Goal: Transaction & Acquisition: Purchase product/service

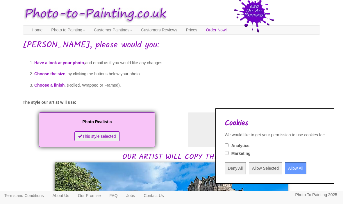
click at [287, 169] on input "Allow All" at bounding box center [296, 168] width 22 height 12
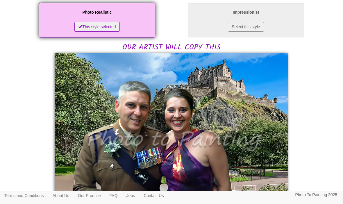
click at [260, 24] on button "Select this style" at bounding box center [246, 27] width 36 height 10
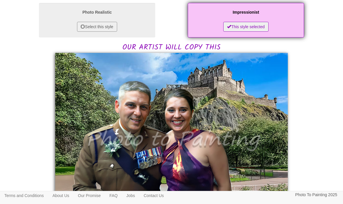
click at [98, 26] on button "Select this style" at bounding box center [97, 27] width 40 height 10
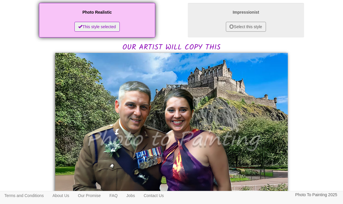
click at [249, 31] on button "Select this style" at bounding box center [246, 27] width 40 height 10
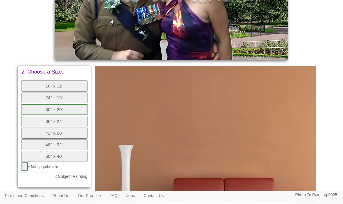
scroll to position [274, 0]
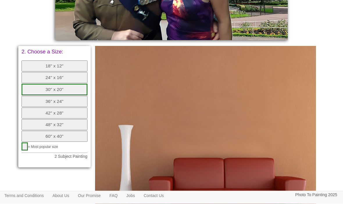
click at [46, 72] on button "24" x 16"" at bounding box center [55, 77] width 66 height 11
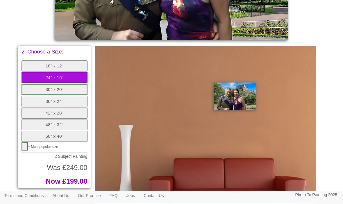
scroll to position [274, 0]
click at [47, 64] on button "18" x 12"" at bounding box center [55, 66] width 66 height 11
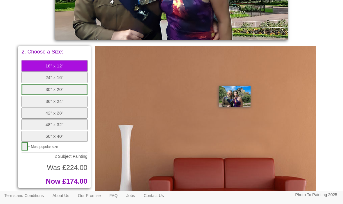
click at [50, 119] on button "48" x 32"" at bounding box center [55, 124] width 66 height 11
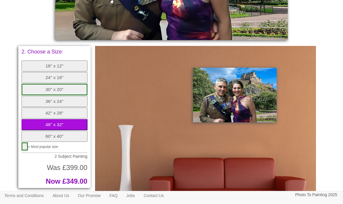
click at [53, 131] on button "60" x 40"" at bounding box center [55, 136] width 66 height 11
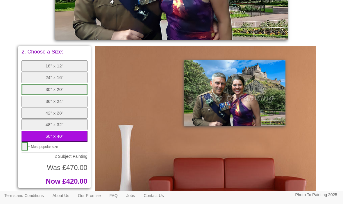
click at [47, 96] on button "36" x 24"" at bounding box center [55, 101] width 66 height 11
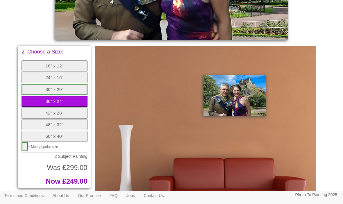
click at [24, 143] on button "button" at bounding box center [25, 147] width 6 height 8
click at [38, 119] on button "48" x 32"" at bounding box center [55, 124] width 66 height 11
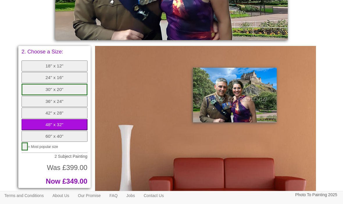
click at [44, 108] on button "42" x 28"" at bounding box center [55, 113] width 66 height 11
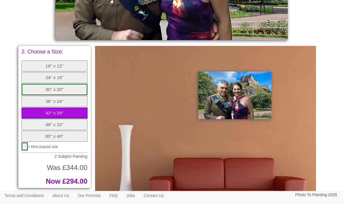
click at [44, 96] on button "36" x 24"" at bounding box center [55, 101] width 66 height 11
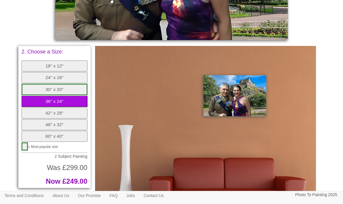
click at [38, 84] on button "30" x 20"" at bounding box center [55, 90] width 66 height 12
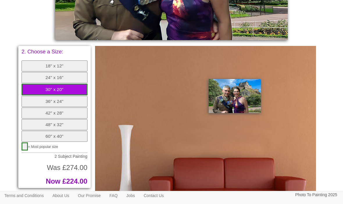
click at [44, 72] on button "24" x 16"" at bounding box center [55, 77] width 66 height 11
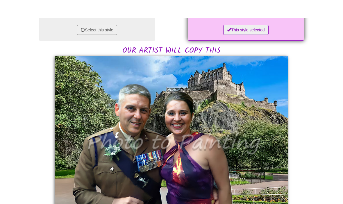
scroll to position [107, 0]
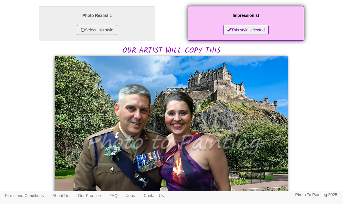
click at [94, 28] on button "Select this style" at bounding box center [97, 30] width 40 height 10
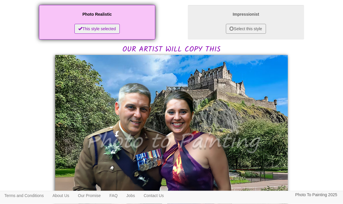
scroll to position [108, 0]
click at [259, 26] on button "Select this style" at bounding box center [246, 29] width 40 height 10
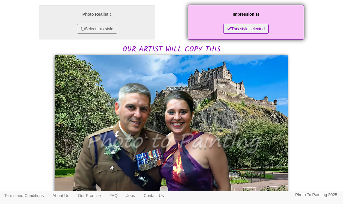
click at [94, 31] on button "Select this style" at bounding box center [97, 29] width 40 height 10
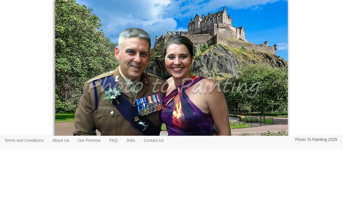
scroll to position [163, 0]
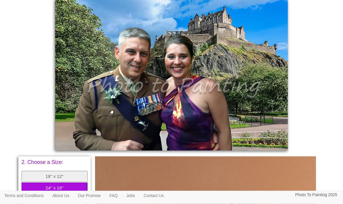
click at [223, 100] on img at bounding box center [171, 75] width 233 height 151
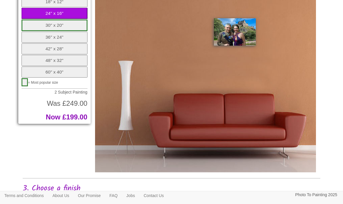
scroll to position [449, 0]
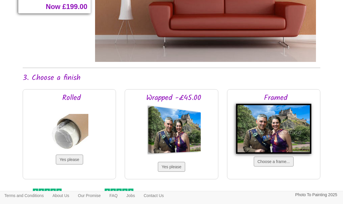
click at [290, 159] on button "Choose a frame..." at bounding box center [274, 162] width 40 height 10
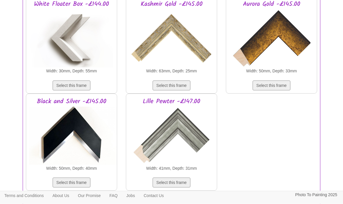
scroll to position [1036, 0]
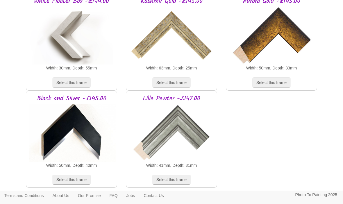
click at [184, 130] on img at bounding box center [172, 133] width 82 height 58
click at [180, 180] on button "Select this frame" at bounding box center [172, 180] width 38 height 10
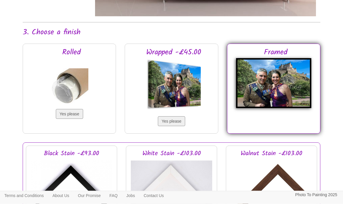
scroll to position [494, 0]
click at [70, 111] on button "Yes please" at bounding box center [69, 114] width 27 height 10
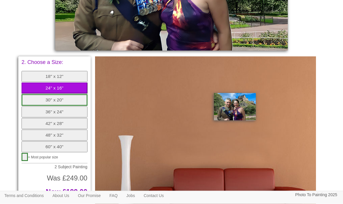
scroll to position [258, 0]
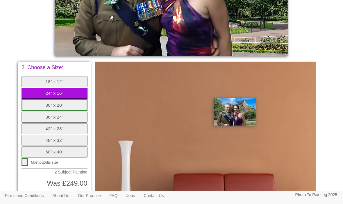
click at [38, 112] on button "36" x 24"" at bounding box center [55, 117] width 66 height 11
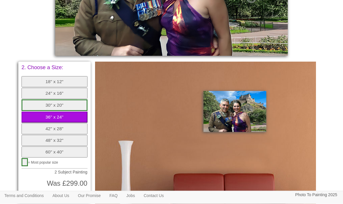
scroll to position [258, 0]
click at [38, 123] on button "42" x 28"" at bounding box center [55, 128] width 66 height 11
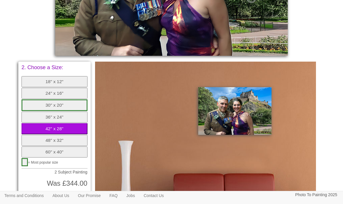
click at [32, 112] on button "36" x 24"" at bounding box center [55, 117] width 66 height 11
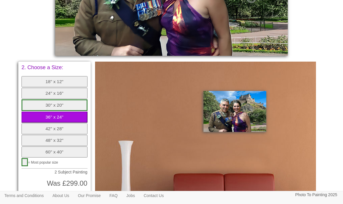
click at [34, 100] on button "30" x 20"" at bounding box center [55, 106] width 66 height 12
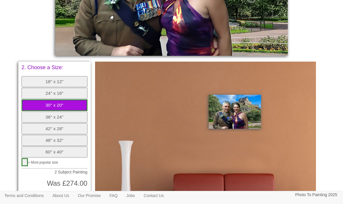
click at [46, 76] on button "18" x 12"" at bounding box center [55, 81] width 66 height 11
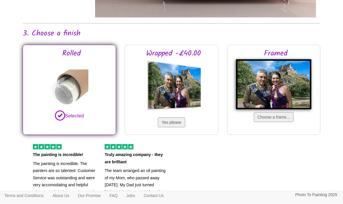
scroll to position [494, 0]
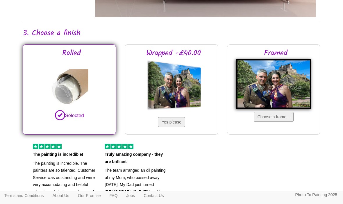
click at [277, 118] on button "Choose a frame..." at bounding box center [274, 117] width 40 height 10
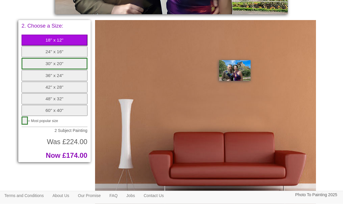
scroll to position [311, 0]
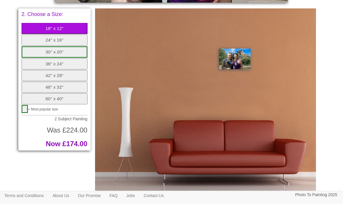
click at [48, 37] on button "24" x 16"" at bounding box center [55, 40] width 66 height 11
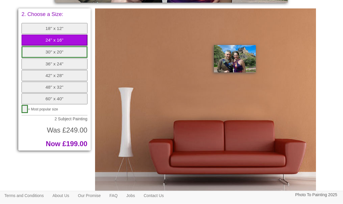
scroll to position [311, 0]
